Goal: Task Accomplishment & Management: Use online tool/utility

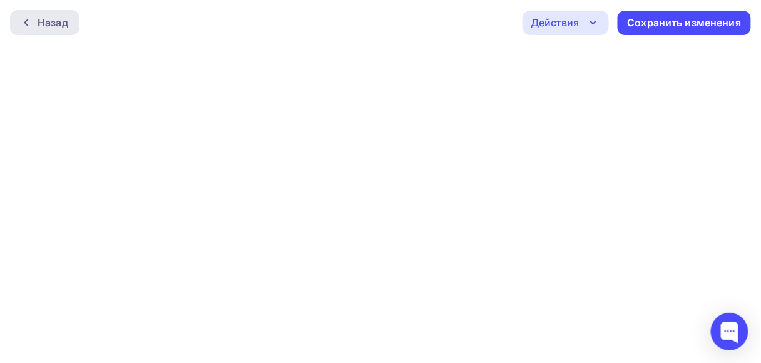
click at [28, 19] on icon at bounding box center [26, 23] width 10 height 10
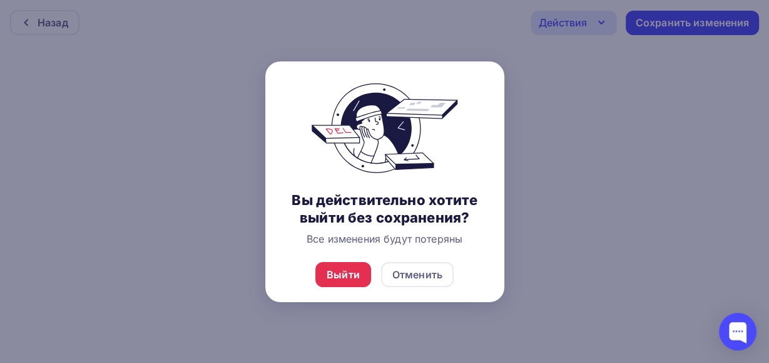
click at [451, 274] on div "Отменить" at bounding box center [417, 274] width 73 height 25
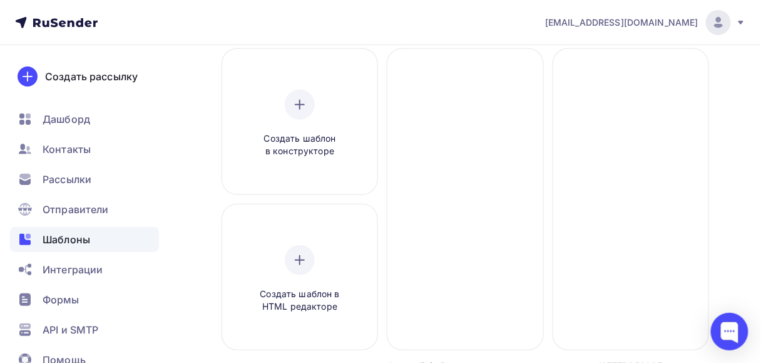
scroll to position [200, 0]
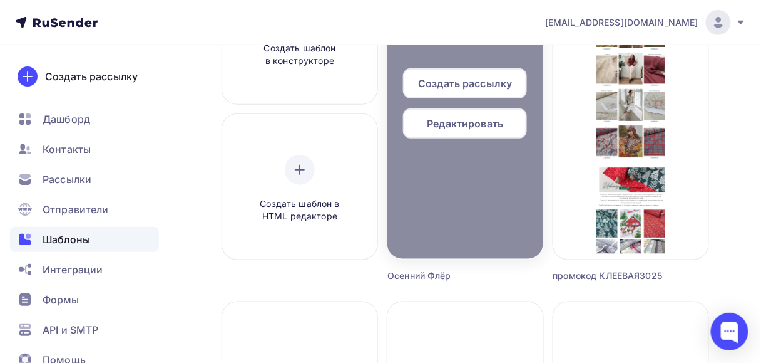
click at [431, 130] on span "Редактировать" at bounding box center [466, 123] width 76 height 15
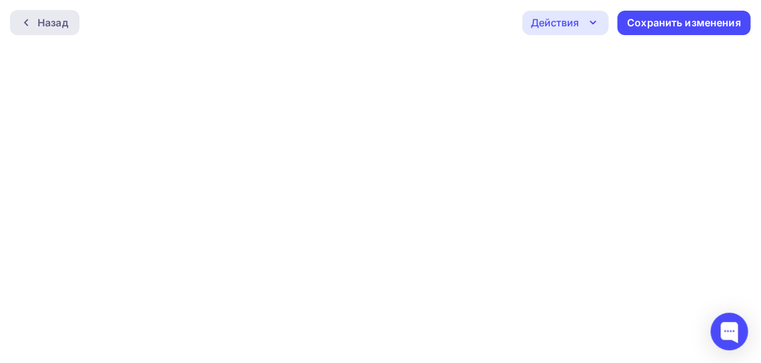
click at [22, 21] on icon at bounding box center [26, 23] width 10 height 10
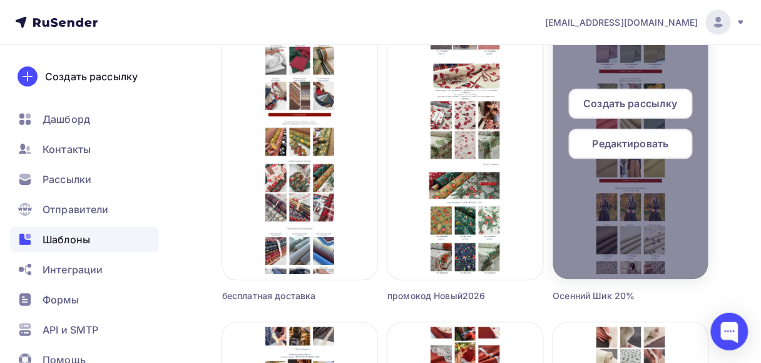
scroll to position [451, 0]
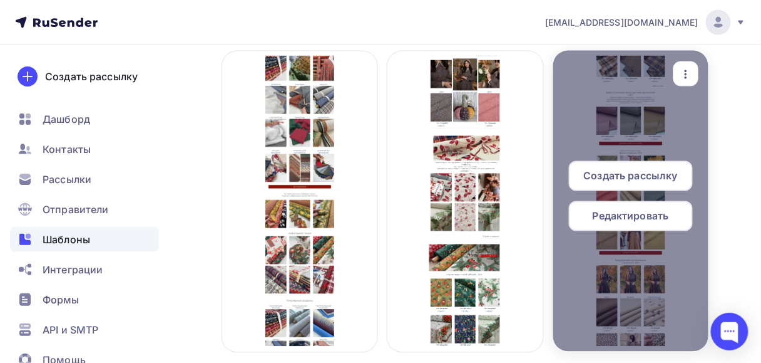
click at [692, 75] on icon "button" at bounding box center [686, 74] width 15 height 15
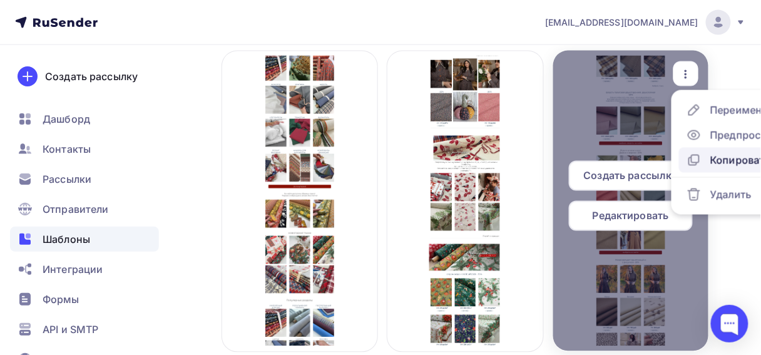
click at [726, 163] on div "Копировать" at bounding box center [741, 160] width 60 height 15
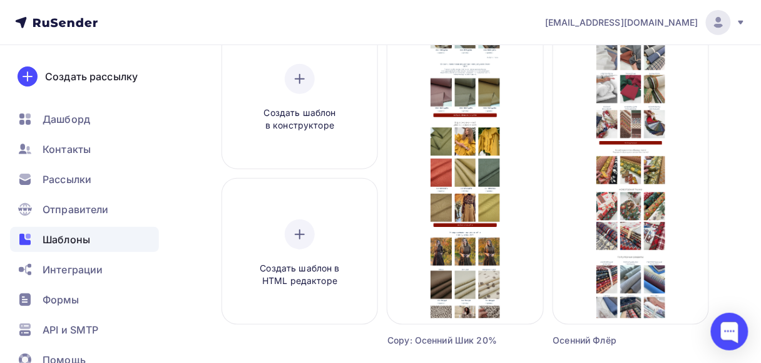
scroll to position [100, 0]
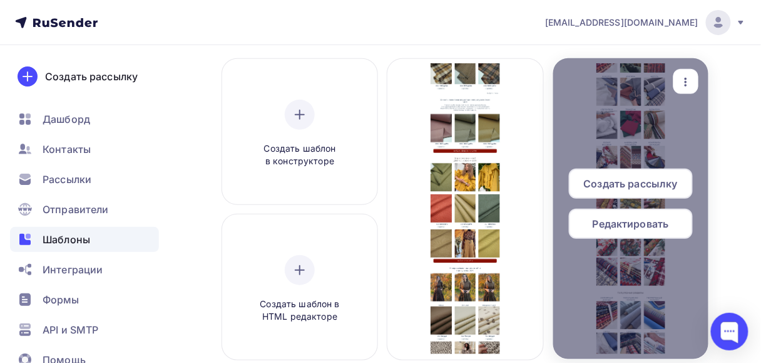
click at [685, 86] on icon "button" at bounding box center [686, 82] width 15 height 15
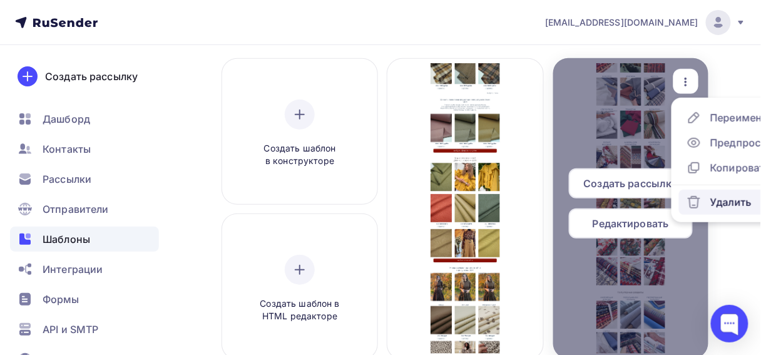
click at [732, 208] on div "Удалить" at bounding box center [731, 202] width 41 height 15
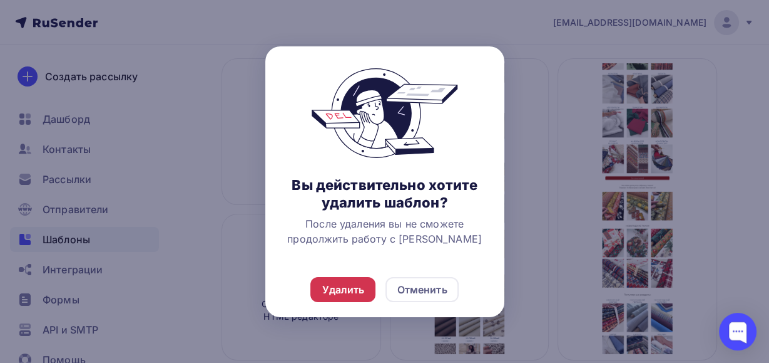
click at [341, 297] on div "Удалить" at bounding box center [343, 289] width 65 height 25
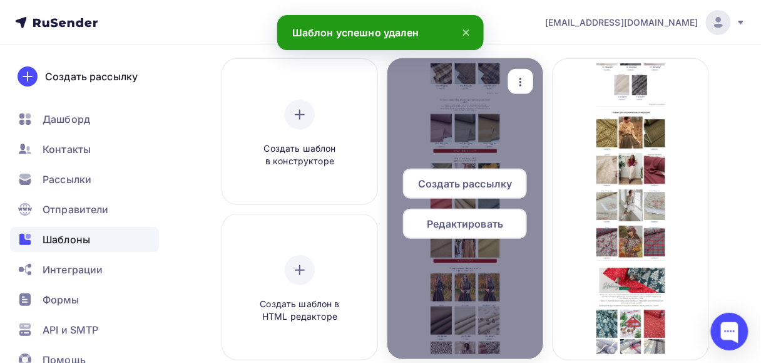
click at [514, 75] on icon "button" at bounding box center [520, 82] width 15 height 15
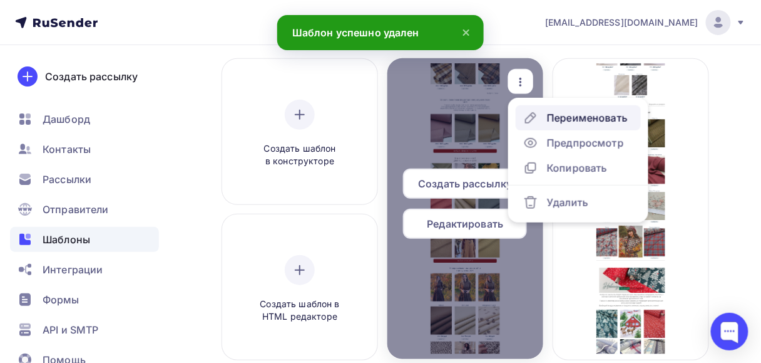
click at [571, 119] on div "Переименовать" at bounding box center [587, 117] width 81 height 15
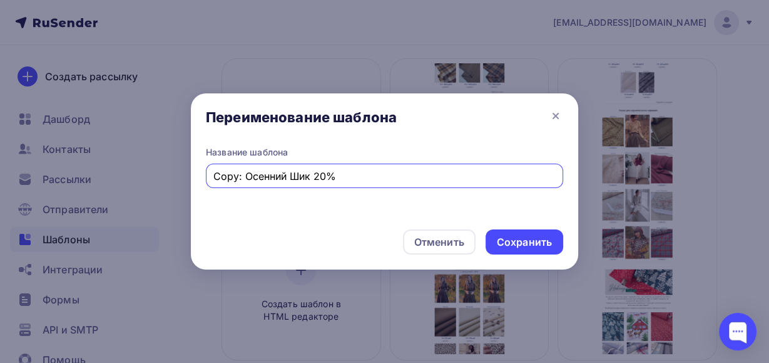
drag, startPoint x: 348, startPoint y: 172, endPoint x: 212, endPoint y: 170, distance: 135.9
click at [212, 170] on div "Copy: Осенний Шик 20%" at bounding box center [385, 175] width 358 height 24
type input "Осенний Флер 20%"
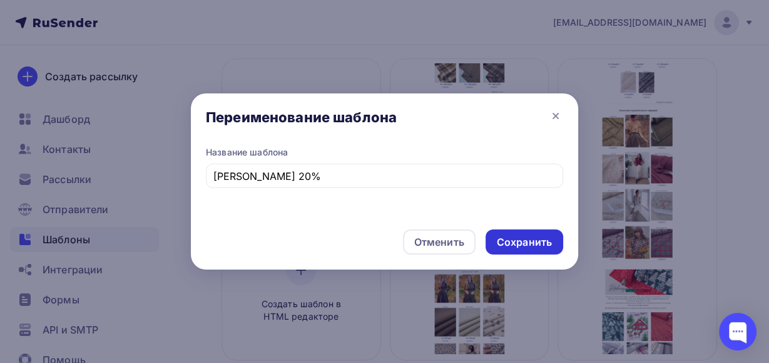
click at [555, 240] on div "Сохранить" at bounding box center [525, 241] width 78 height 25
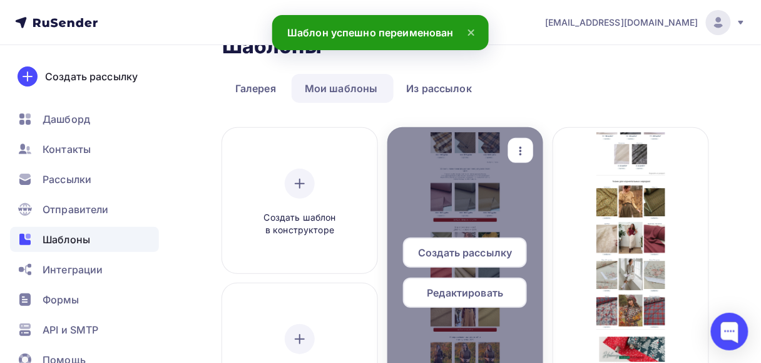
scroll to position [0, 0]
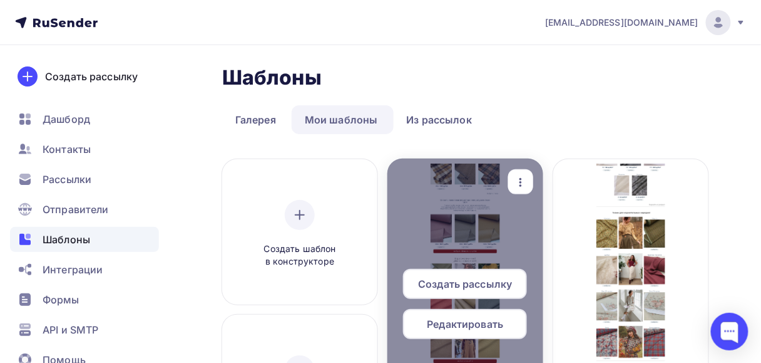
click at [512, 319] on div "Редактировать" at bounding box center [465, 324] width 124 height 30
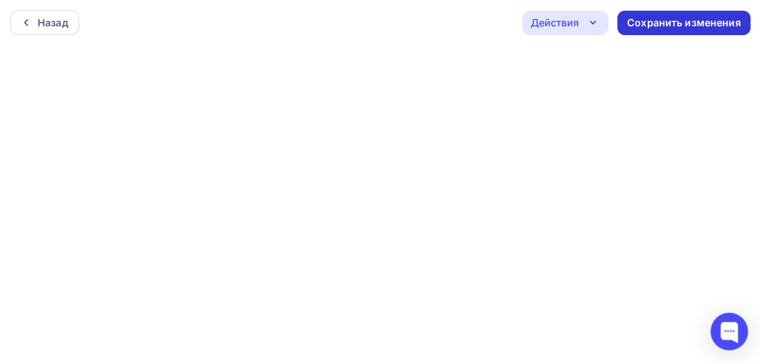
click at [672, 20] on div "Сохранить изменения" at bounding box center [685, 23] width 114 height 14
